Goal: Task Accomplishment & Management: Use online tool/utility

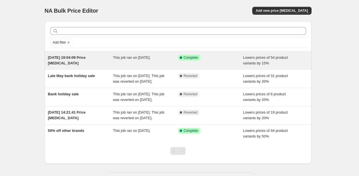
click at [86, 56] on span "[DATE] 19:04:09 Price [MEDICAL_DATA]" at bounding box center [67, 60] width 38 height 10
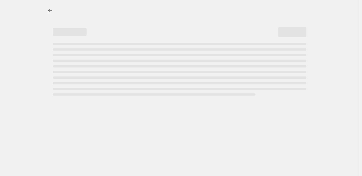
select select "percentage"
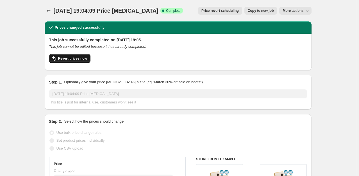
click at [78, 58] on span "Revert prices now" at bounding box center [72, 58] width 29 height 4
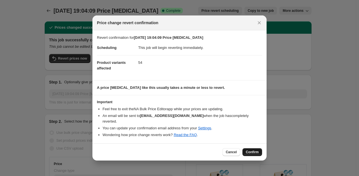
click at [253, 150] on span "Confirm" at bounding box center [252, 152] width 13 height 4
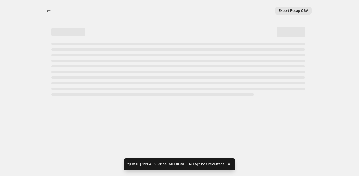
select select "percentage"
